Goal: Task Accomplishment & Management: Complete application form

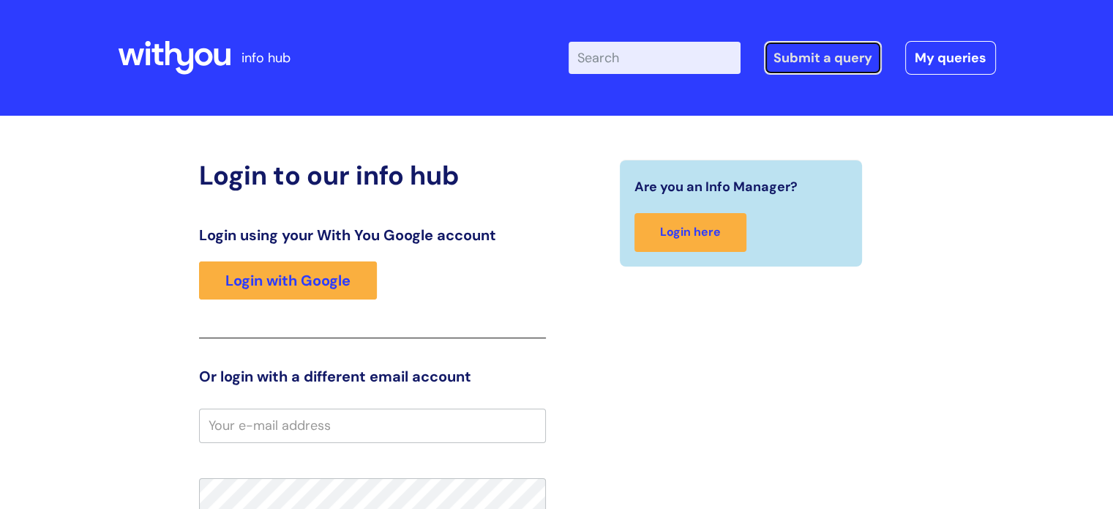
click at [832, 64] on link "Submit a query" at bounding box center [823, 58] width 118 height 34
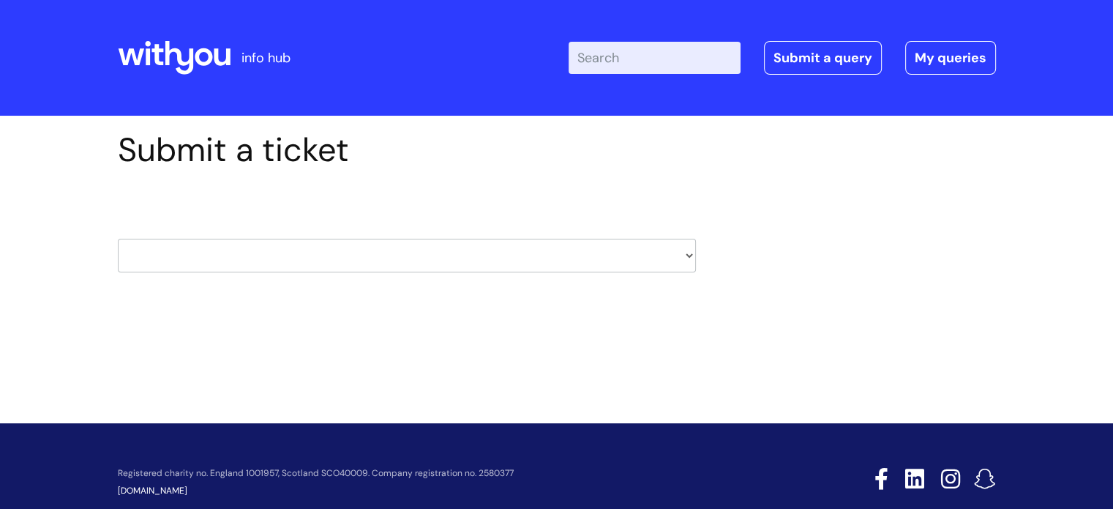
click at [688, 260] on select "HR / People IT and Support Clinical Drug Alerts Finance Accounts Data Support T…" at bounding box center [407, 256] width 578 height 34
select select "property_&_estates"
click at [118, 239] on select "HR / People IT and Support Clinical Drug Alerts Finance Accounts Data Support T…" at bounding box center [407, 256] width 578 height 34
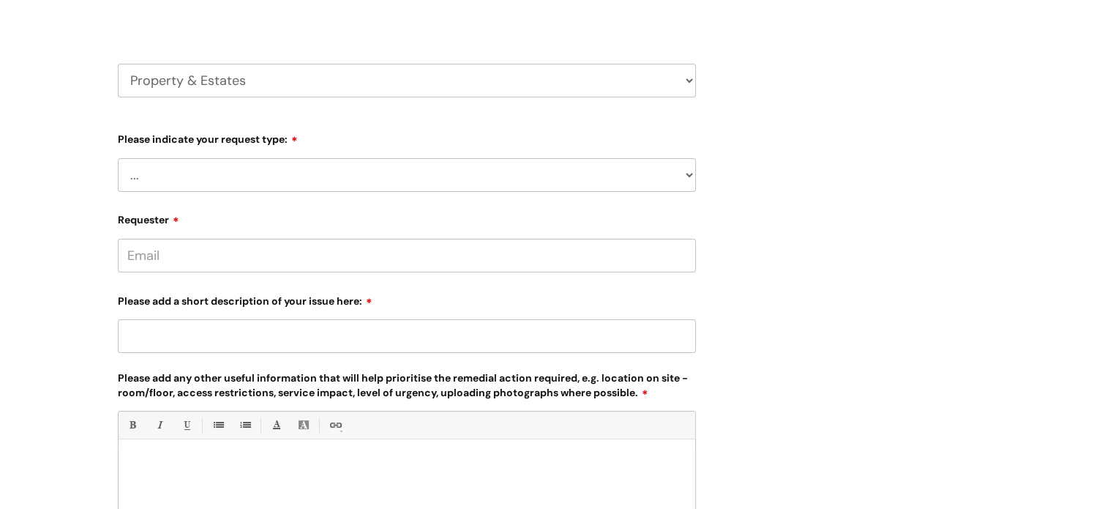
scroll to position [220, 0]
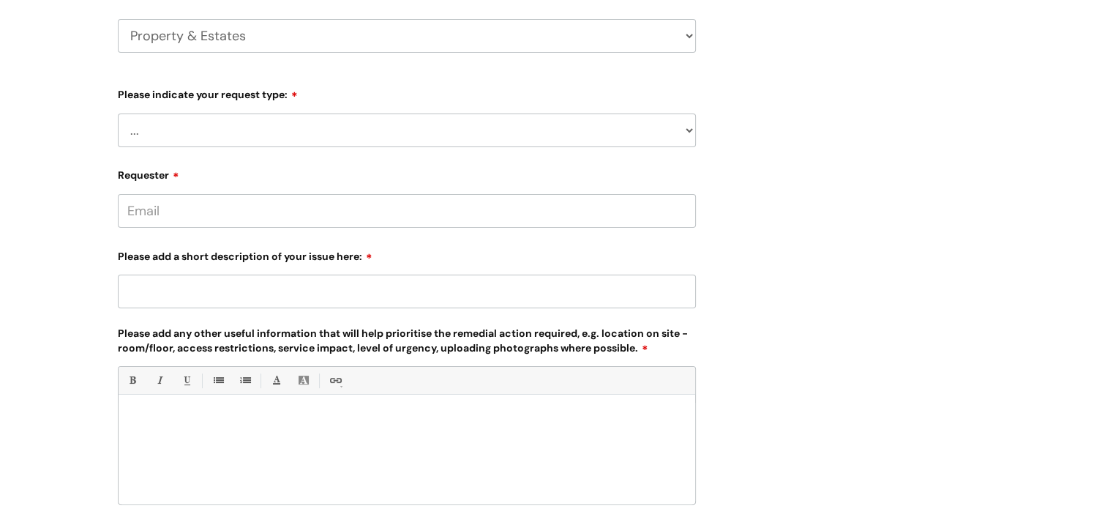
click at [692, 130] on select "... Facilities Support Lease/ Tenancy Agreements Health & Safety and Environmen…" at bounding box center [407, 130] width 578 height 34
select select "Facilities Support"
click at [118, 113] on select "... Facilities Support Lease/ Tenancy Agreements Health & Safety and Environmen…" at bounding box center [407, 130] width 578 height 34
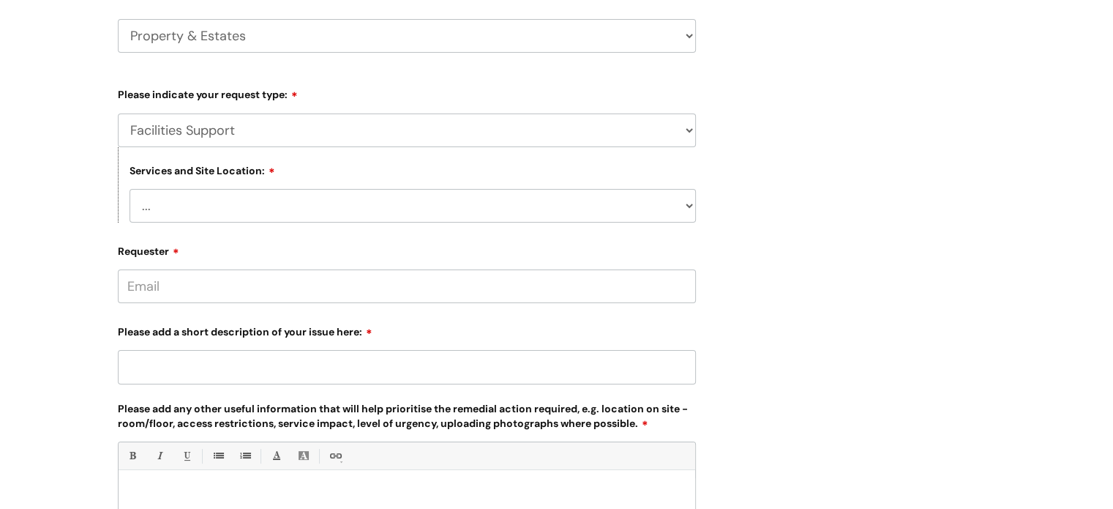
click at [687, 206] on select "... Cleethorpes Darlington Tubwell Darlington Coniscliffe Grimsby Preston Redca…" at bounding box center [413, 206] width 566 height 34
select select "Darlington Coniscliffe"
click at [130, 189] on select "... Cleethorpes Darlington Tubwell Darlington Coniscliffe Grimsby Preston Redca…" at bounding box center [413, 206] width 566 height 34
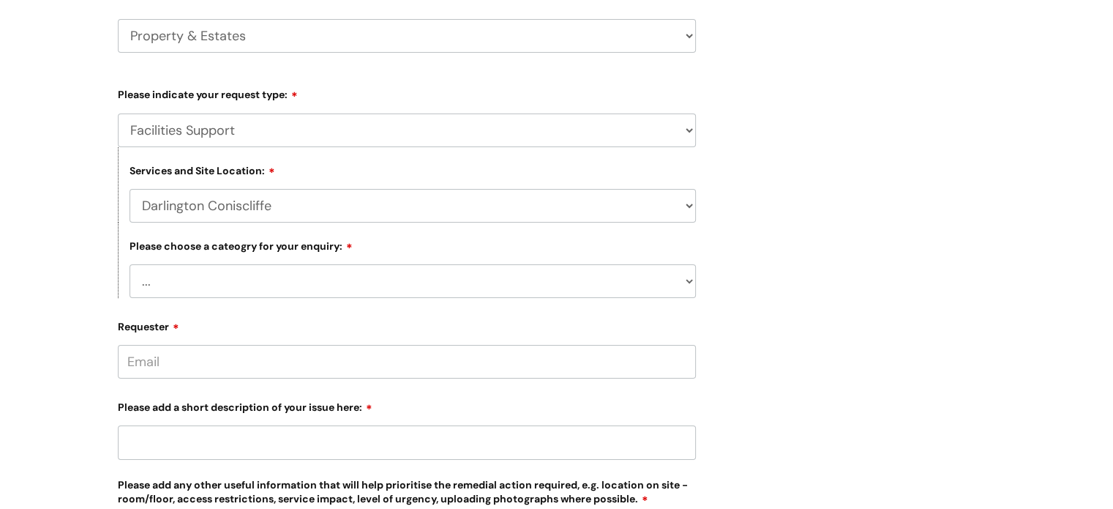
scroll to position [293, 0]
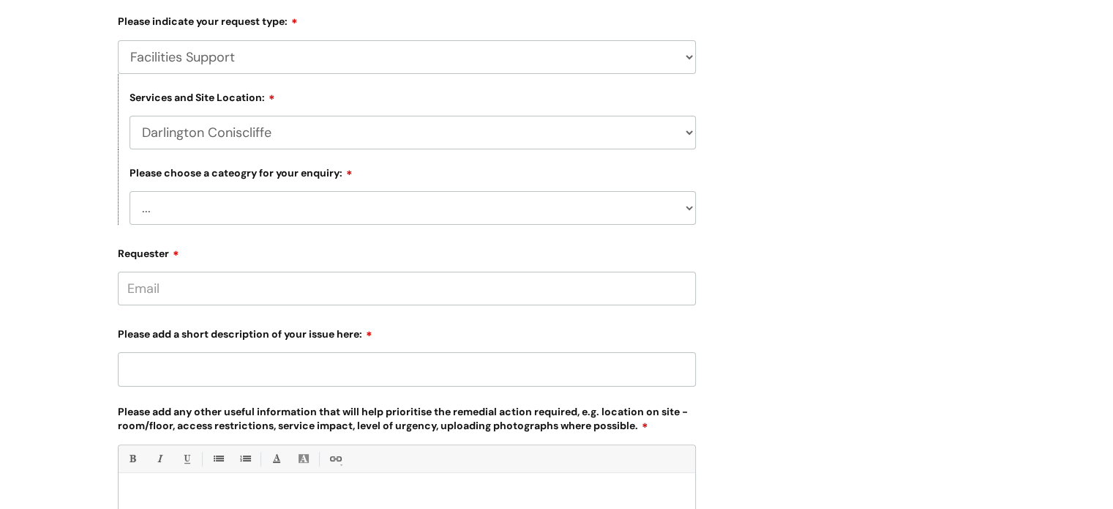
click at [689, 211] on select "... Electrical and Lighting Plumbing and Drainage Heating and Cooling Fixtures,…" at bounding box center [413, 208] width 566 height 34
select select "Windows and Doors incl. Shutters"
click at [130, 192] on select "... Electrical and Lighting Plumbing and Drainage Heating and Cooling Fixtures,…" at bounding box center [413, 208] width 566 height 34
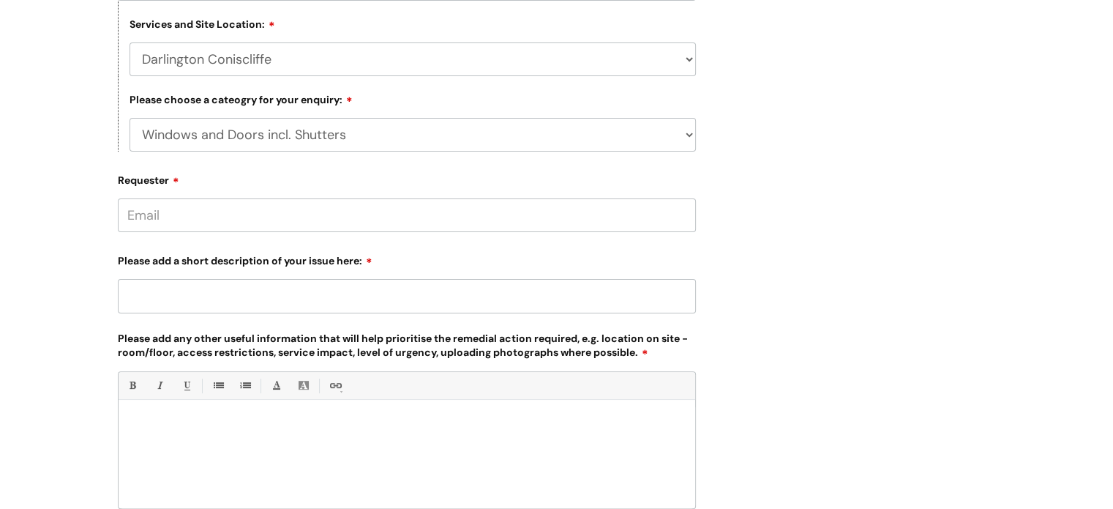
click at [155, 224] on input "Requester" at bounding box center [407, 215] width 578 height 34
type input "gary.besterfield@wearewithyou.org.uk"
click at [156, 287] on input "Please add a short description of your issue here:" at bounding box center [407, 297] width 578 height 34
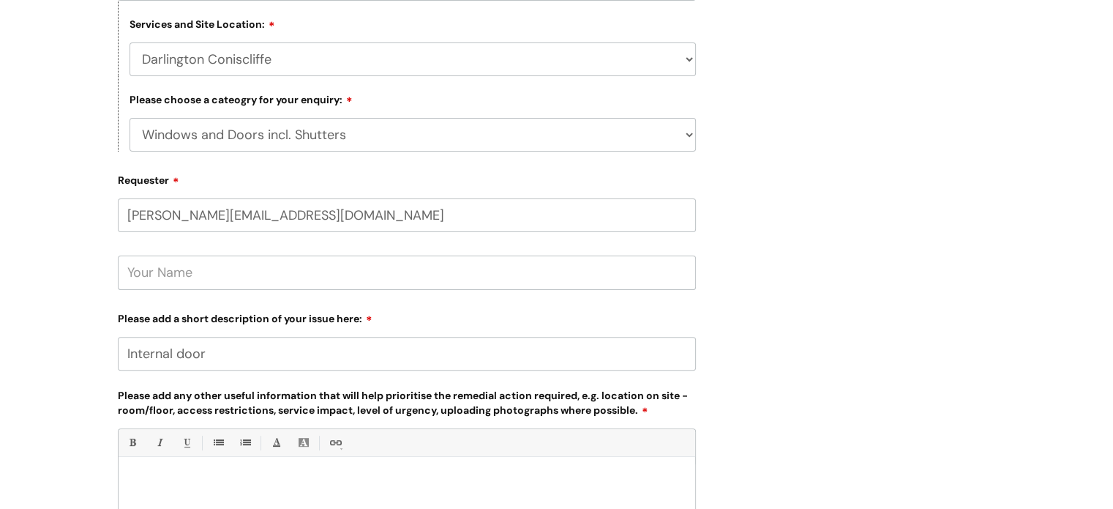
click at [176, 354] on input "Internal door" at bounding box center [407, 354] width 578 height 34
click at [268, 358] on input "Internal key pad door" at bounding box center [407, 354] width 578 height 34
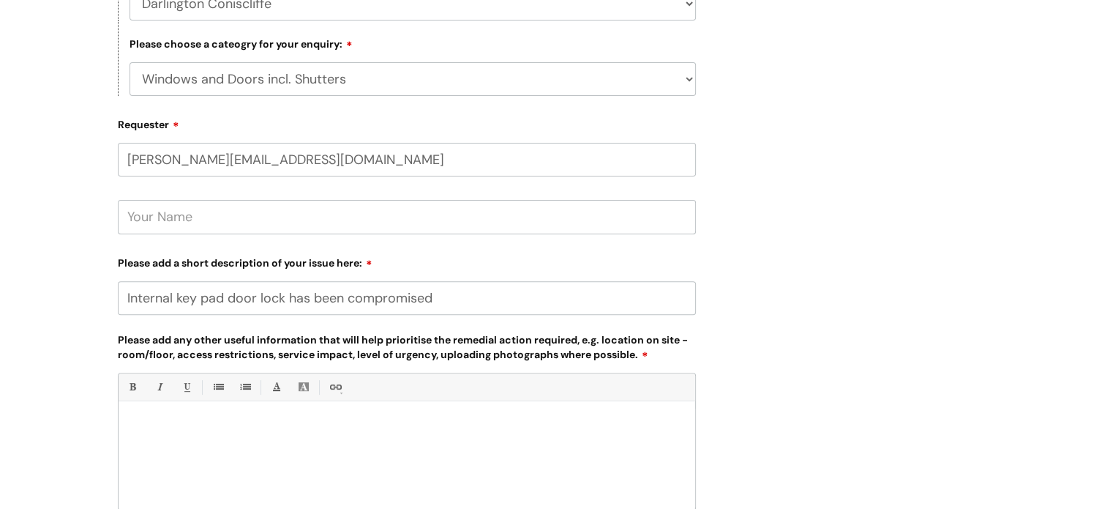
scroll to position [512, 0]
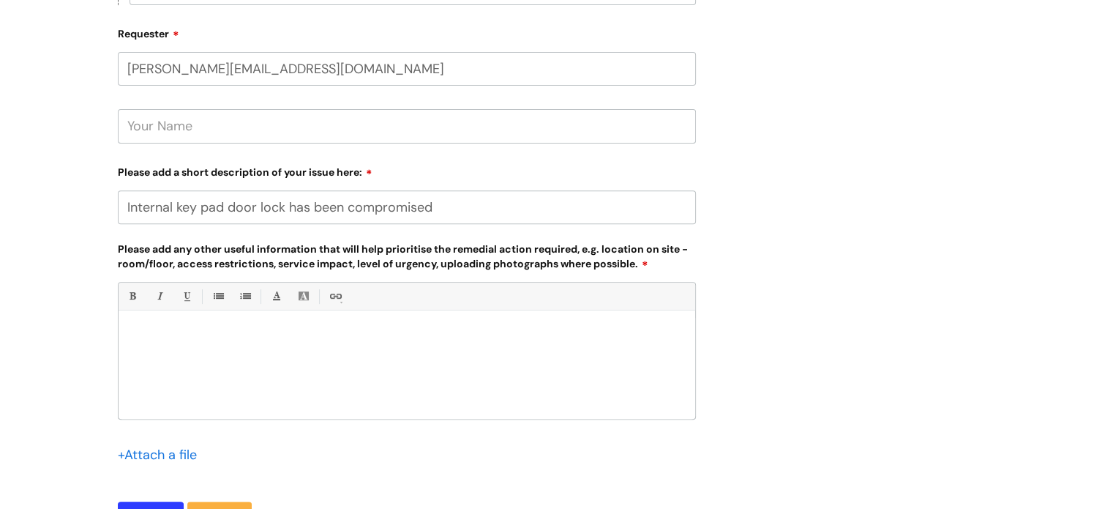
type input "Internal key pad door lock has been compromised"
click at [193, 356] on div at bounding box center [407, 368] width 577 height 101
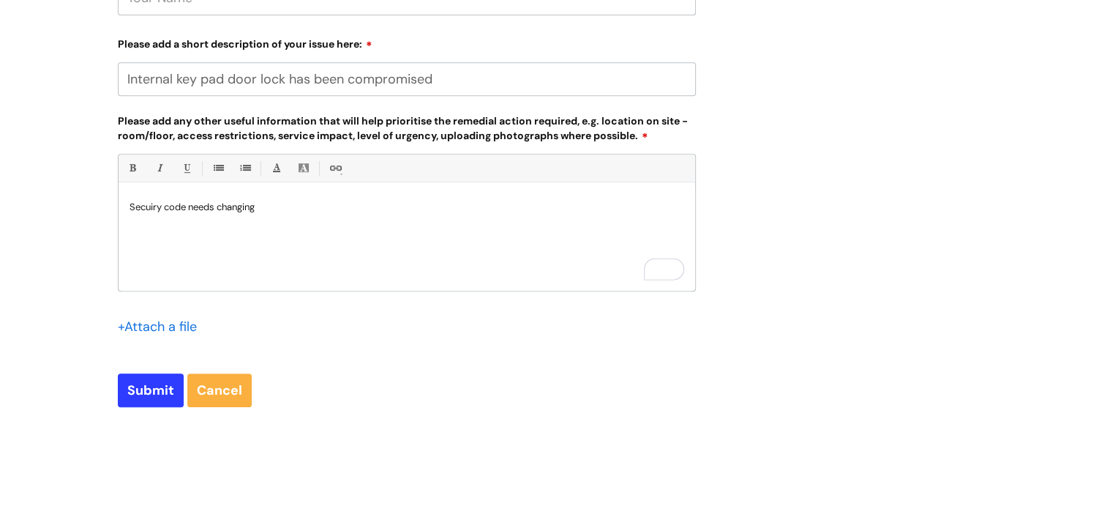
scroll to position [659, 0]
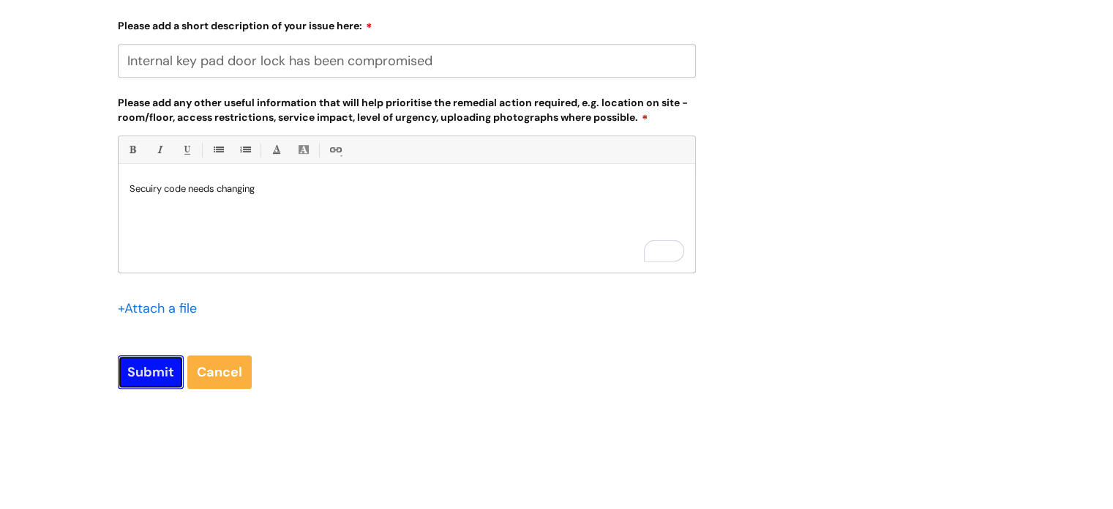
click at [138, 372] on input "Submit" at bounding box center [151, 372] width 66 height 34
type input "Please Wait..."
